Goal: Check status: Check status

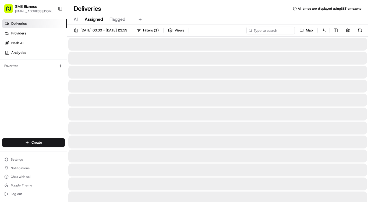
click at [97, 19] on span "Assigned" at bounding box center [94, 19] width 18 height 6
click at [112, 20] on span "Flagged" at bounding box center [118, 19] width 16 height 6
click at [76, 20] on span "All" at bounding box center [76, 19] width 5 height 6
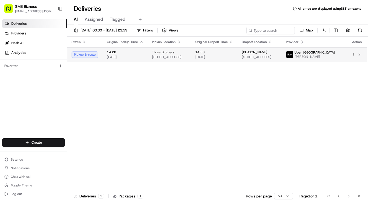
click at [185, 62] on td "Three Brothers [STREET_ADDRESS]" at bounding box center [169, 54] width 43 height 15
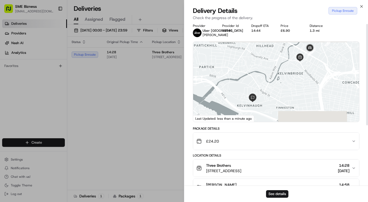
scroll to position [2, 0]
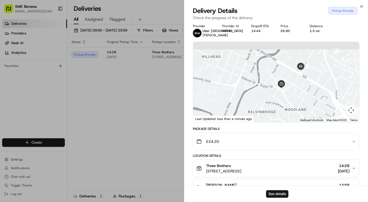
drag, startPoint x: 328, startPoint y: 66, endPoint x: 306, endPoint y: 99, distance: 39.8
click at [306, 99] on div at bounding box center [276, 82] width 166 height 80
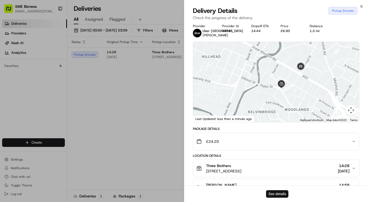
click at [281, 194] on button "See details" at bounding box center [277, 194] width 22 height 8
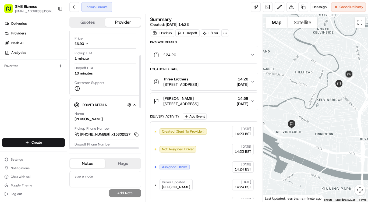
scroll to position [55, 0]
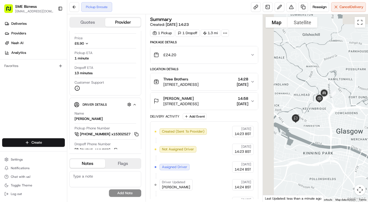
drag, startPoint x: 284, startPoint y: 85, endPoint x: 304, endPoint y: 82, distance: 20.4
click at [304, 82] on div at bounding box center [315, 108] width 105 height 188
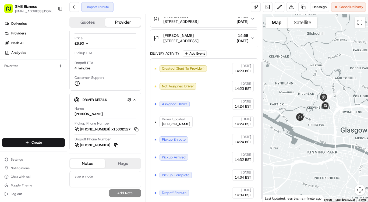
scroll to position [67, 0]
